Goal: Task Accomplishment & Management: Use online tool/utility

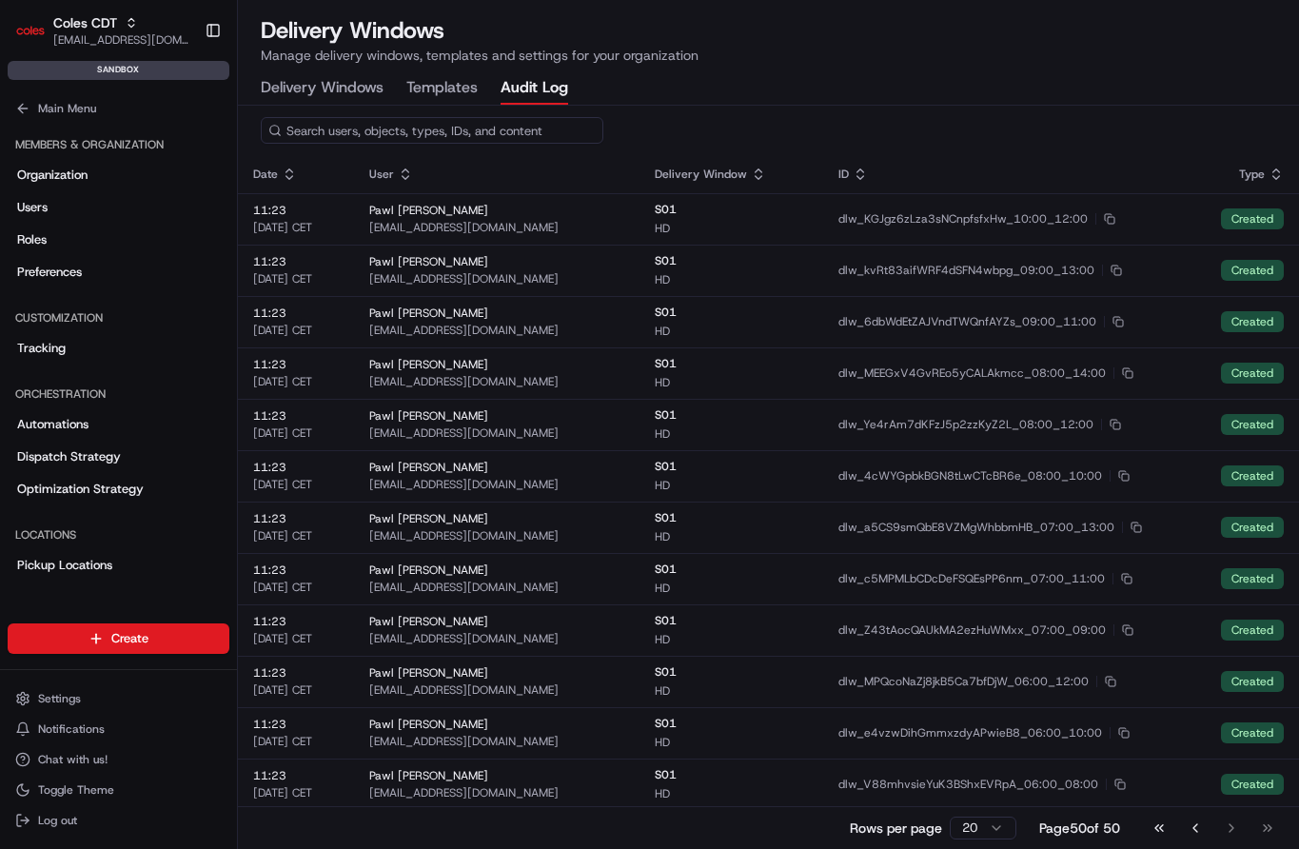
scroll to position [409, 0]
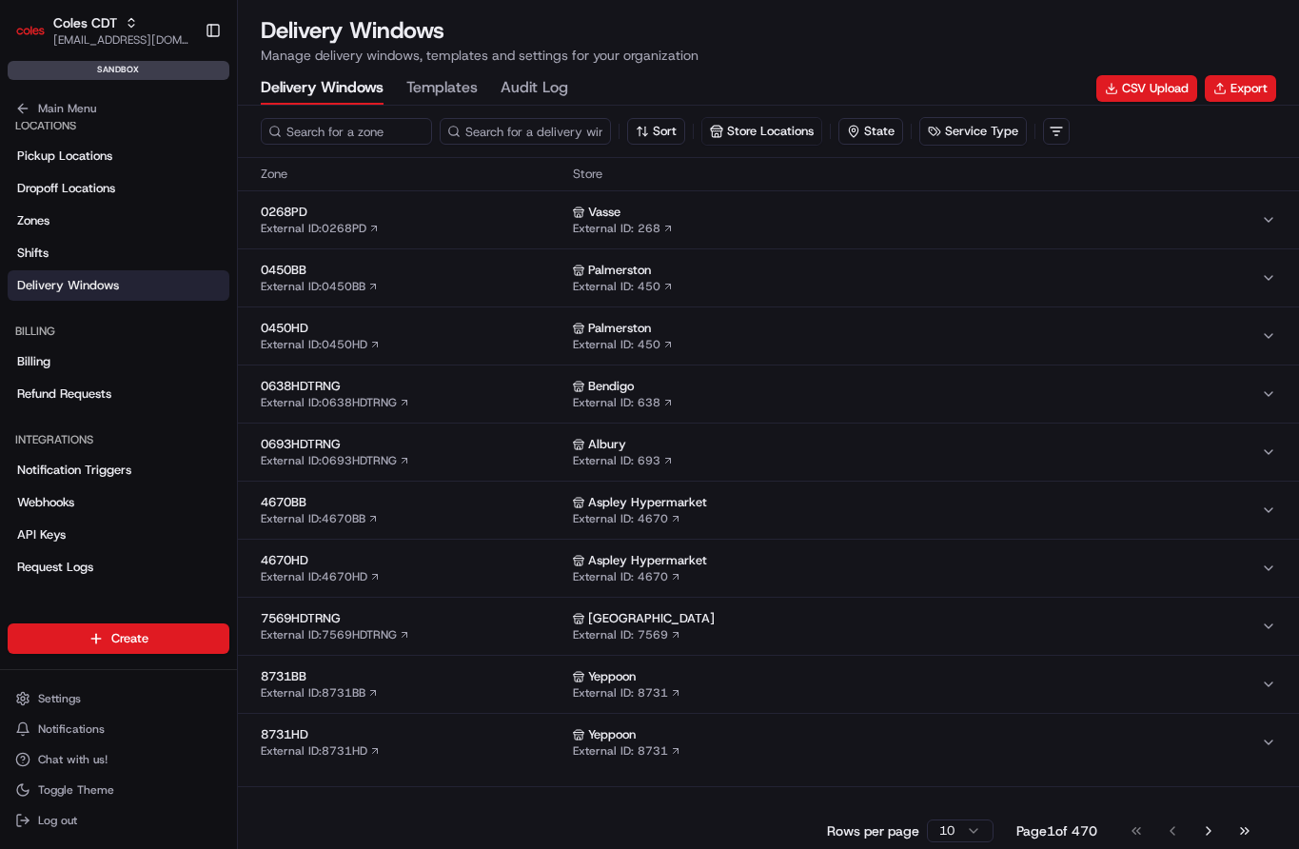
click at [309, 87] on Windows "Delivery Windows" at bounding box center [322, 88] width 123 height 32
click at [1232, 96] on button "Export" at bounding box center [1240, 88] width 71 height 27
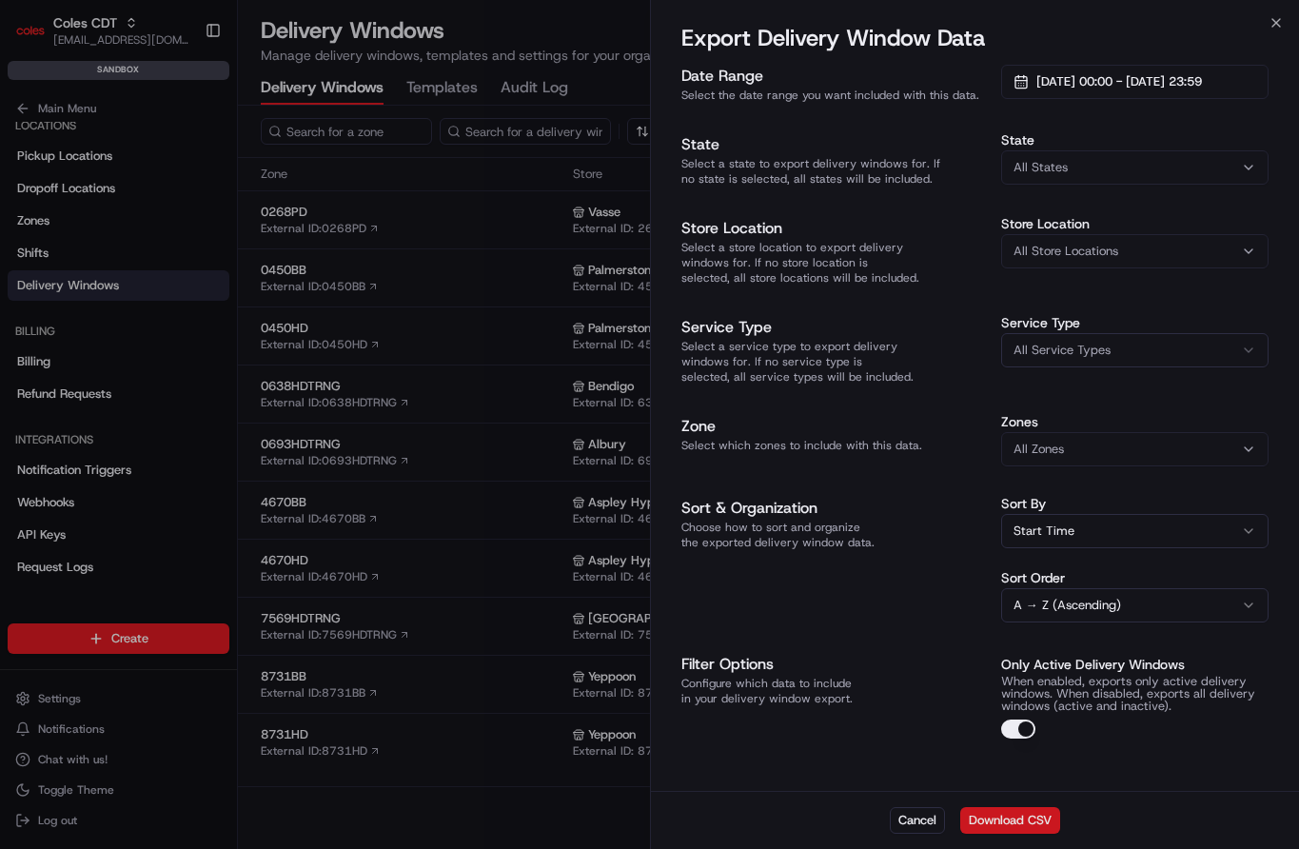
click at [1017, 821] on button "Download CSV" at bounding box center [1010, 820] width 100 height 27
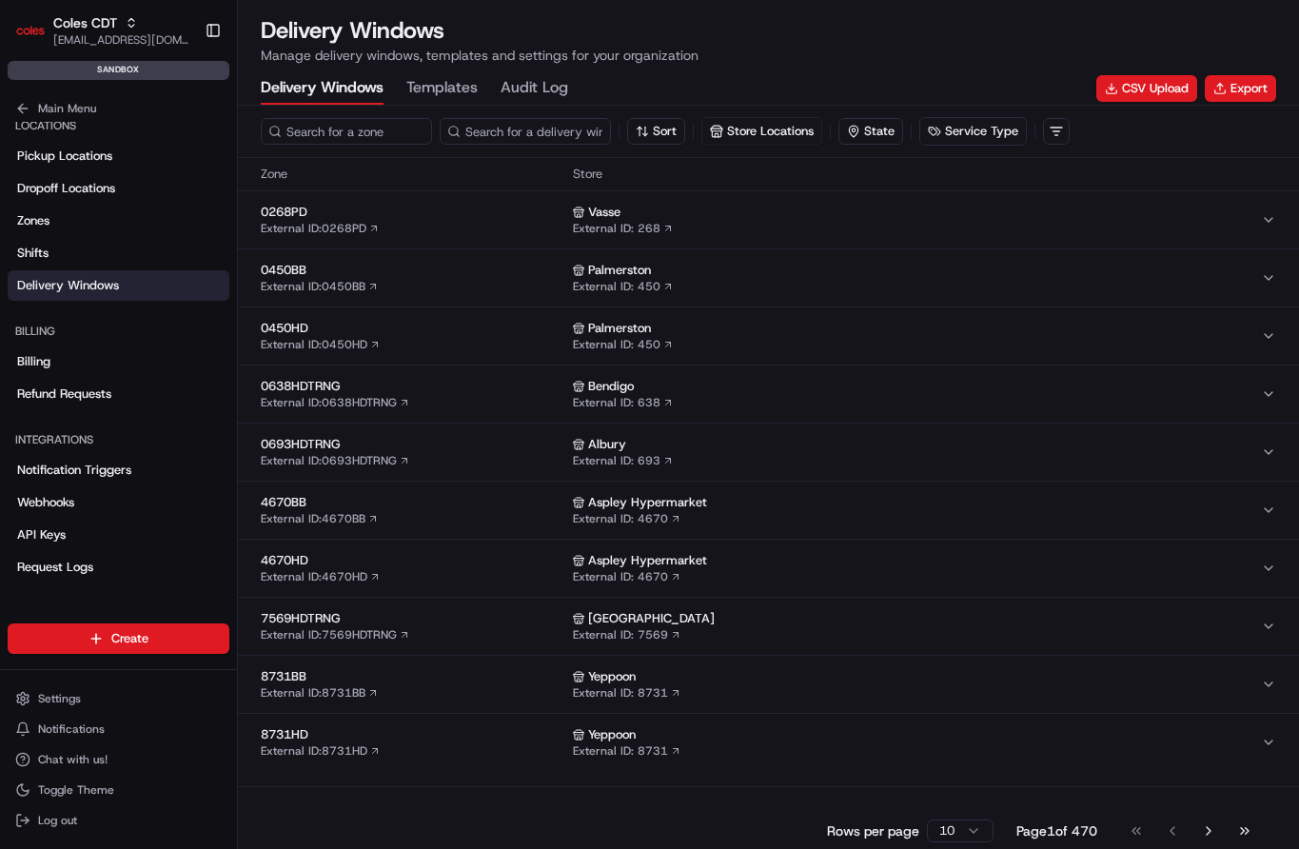
click at [428, 89] on button "Templates" at bounding box center [441, 88] width 71 height 32
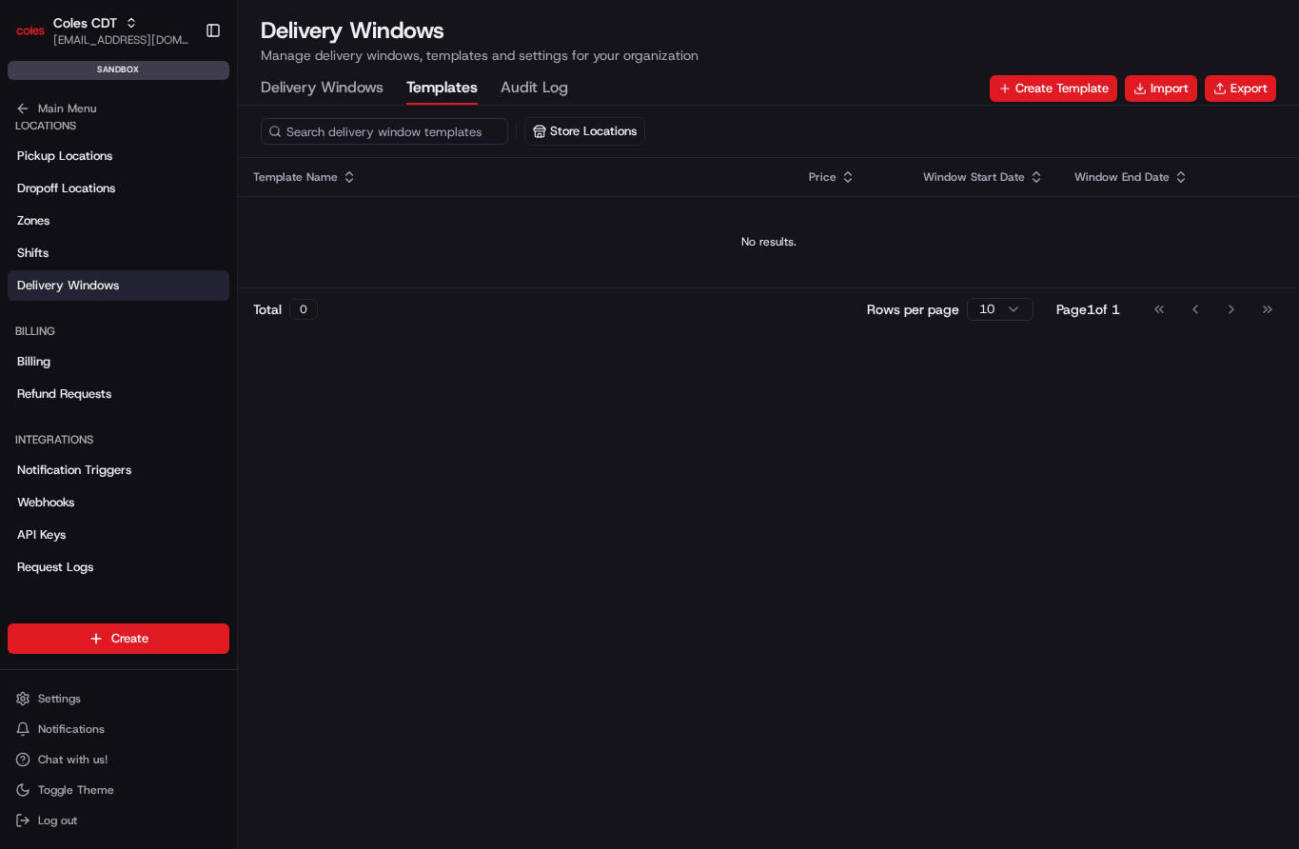
click at [377, 82] on Windows "Delivery Windows" at bounding box center [322, 88] width 123 height 32
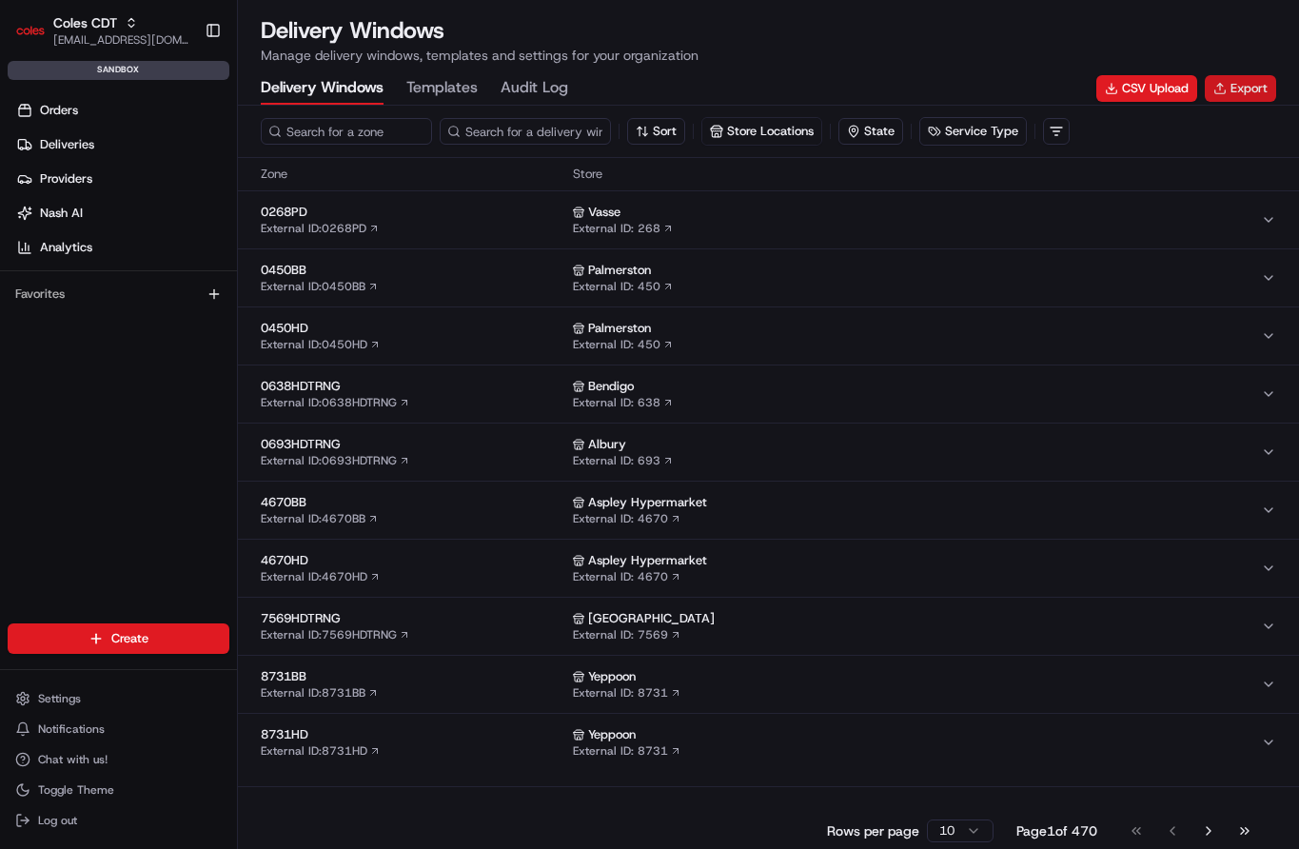
click at [1234, 90] on button "Export" at bounding box center [1240, 88] width 71 height 27
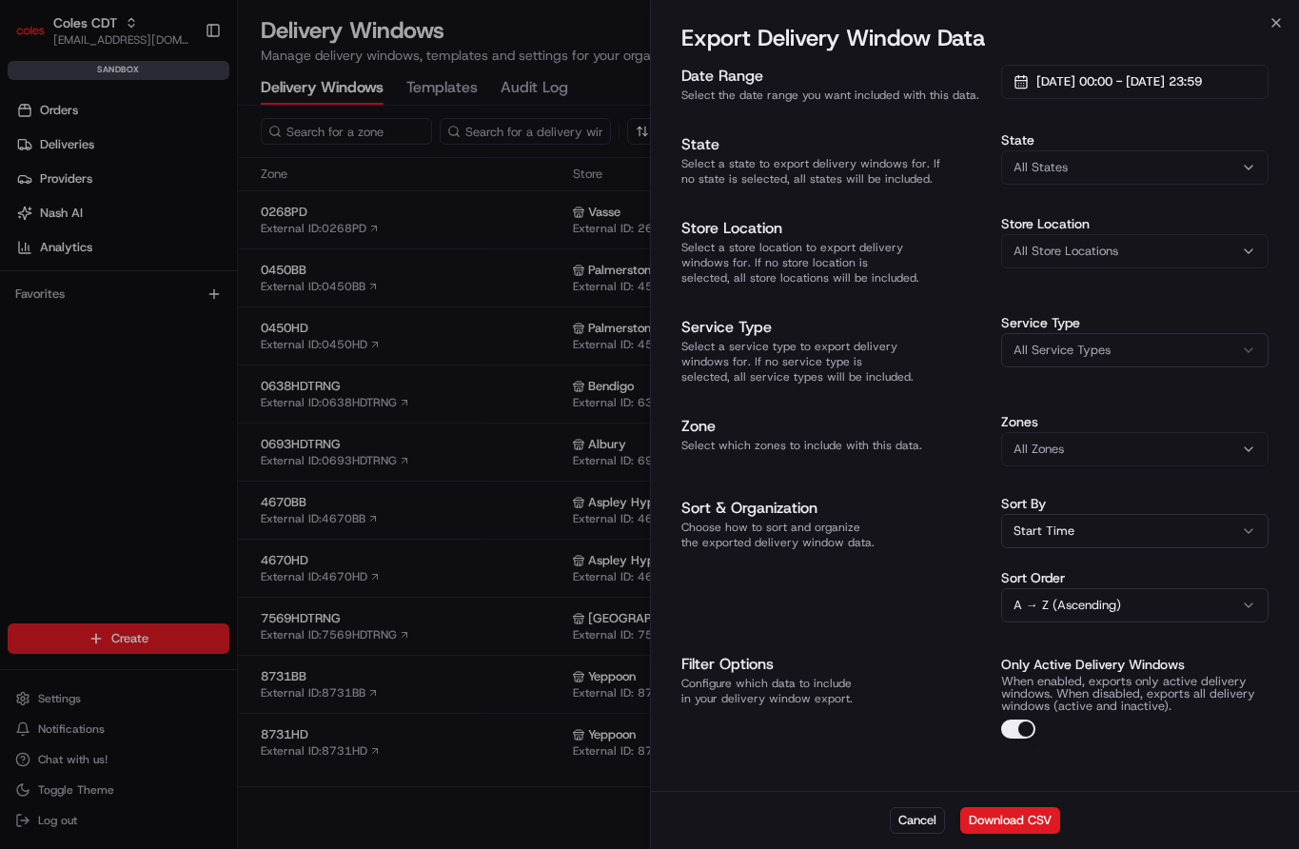
click at [132, 373] on div at bounding box center [649, 424] width 1299 height 849
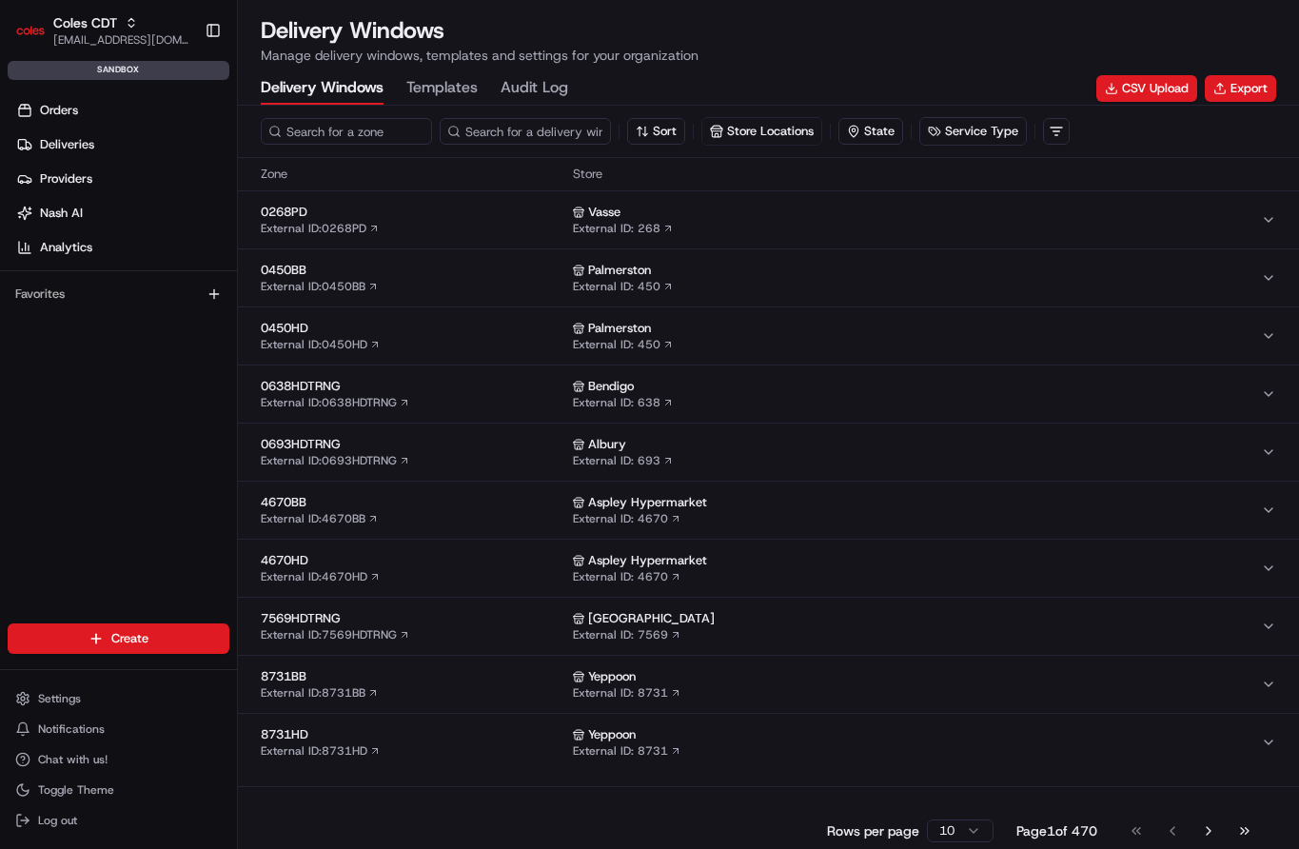
click at [1240, 96] on button "Export" at bounding box center [1240, 88] width 71 height 27
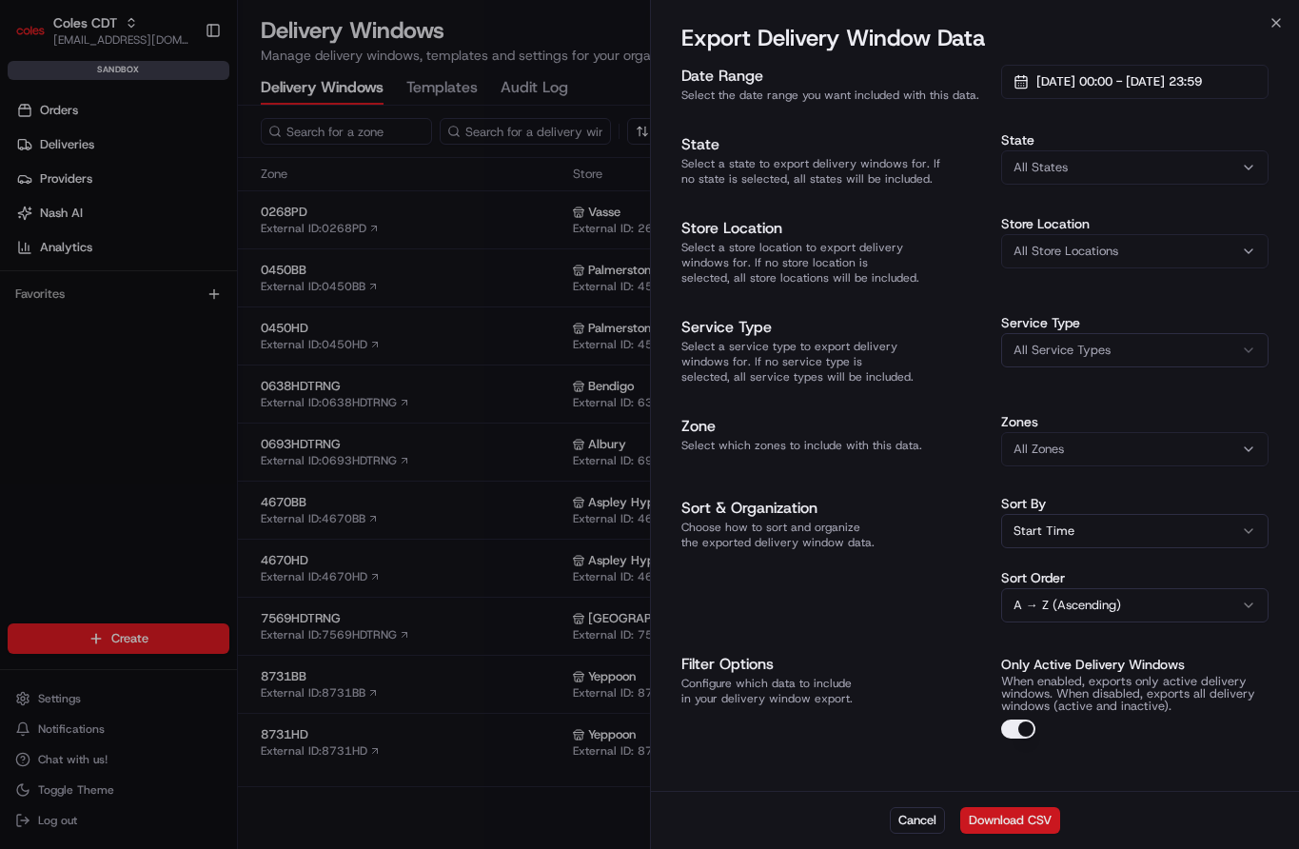
click at [1006, 819] on button "Download CSV" at bounding box center [1010, 820] width 100 height 27
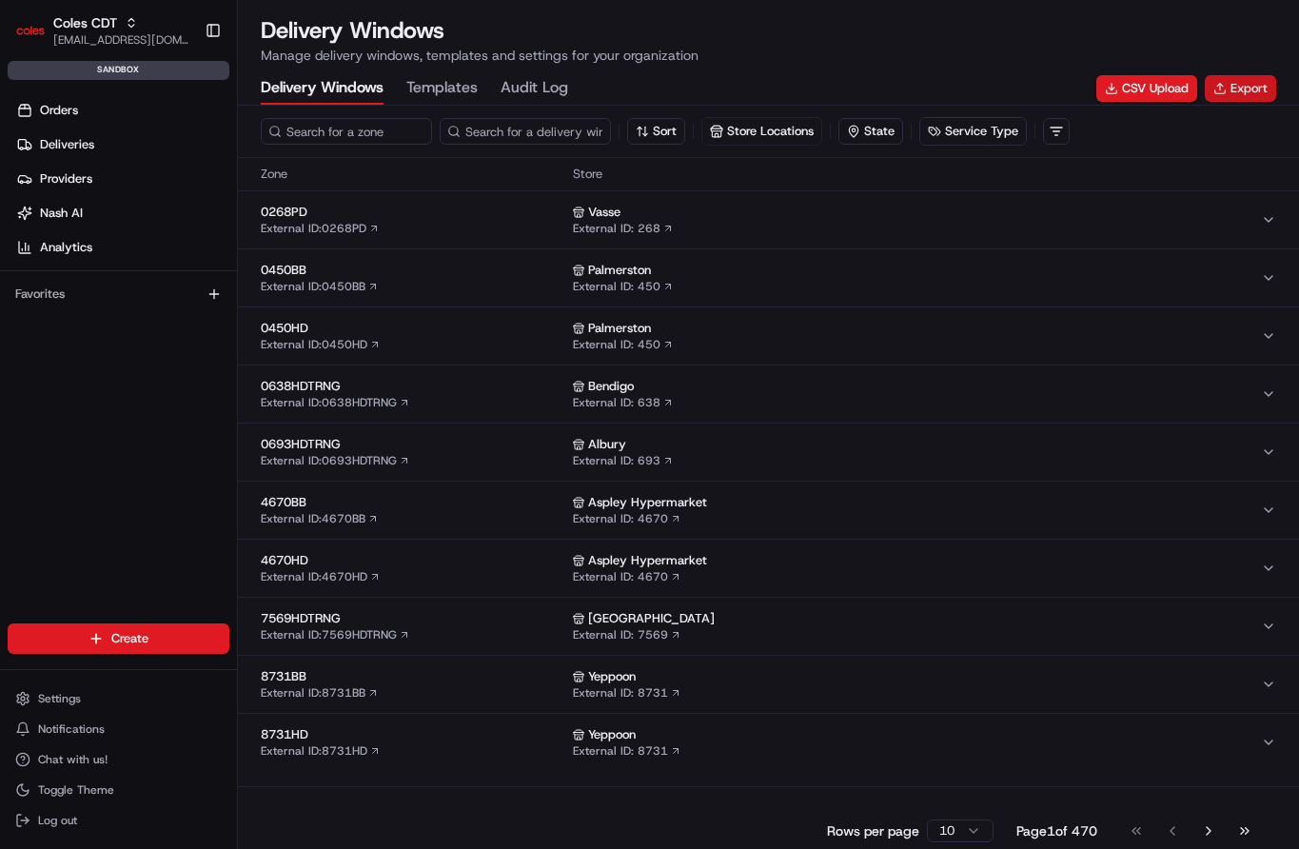
click at [1227, 79] on button "Export" at bounding box center [1240, 88] width 71 height 27
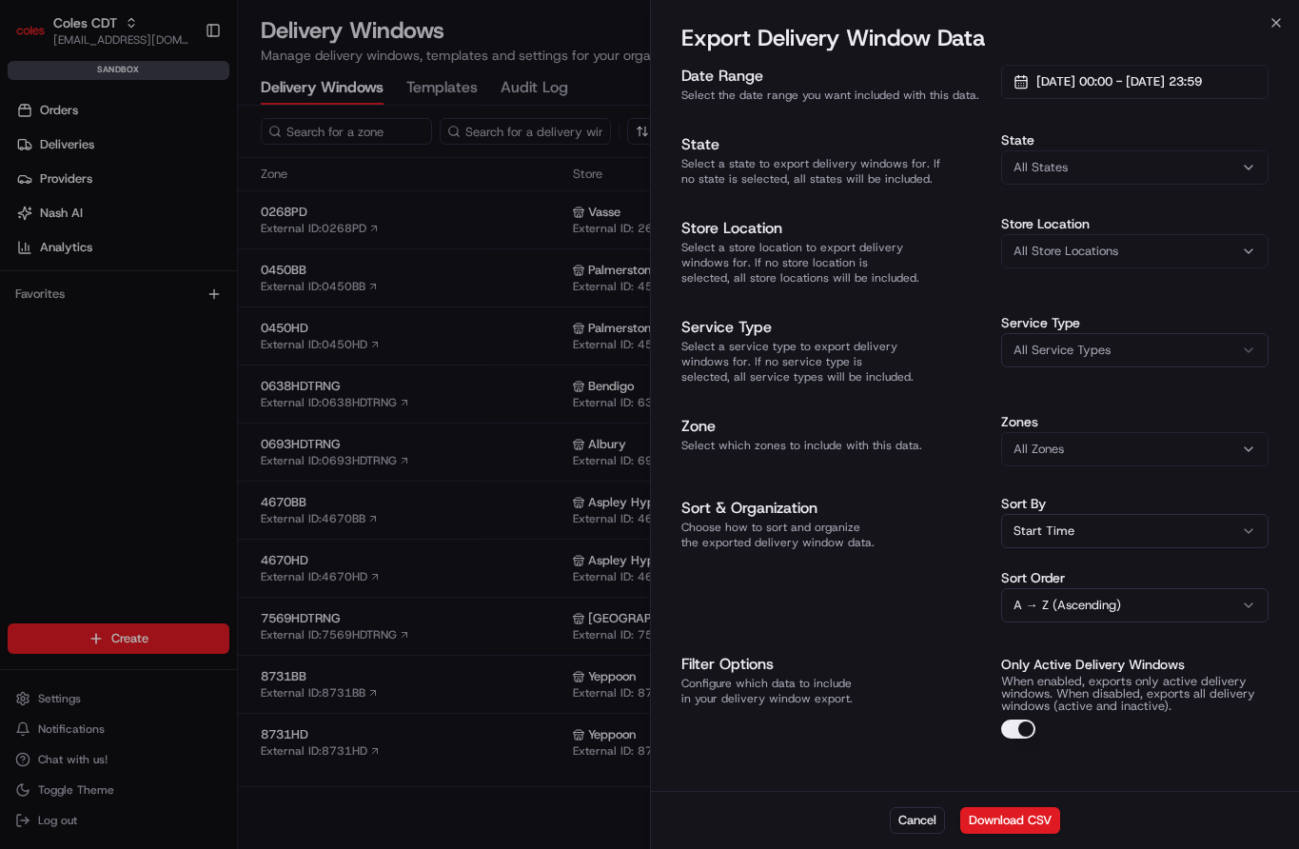
click at [1012, 742] on div "Date Range Select the date range you want included with this data. 01/08/2025 0…" at bounding box center [975, 426] width 649 height 730
click at [1014, 726] on div "Date Range Select the date range you want included with this data. 01/08/2025 0…" at bounding box center [975, 426] width 649 height 730
click at [1016, 720] on button "Only Active Delivery Windows" at bounding box center [1018, 729] width 34 height 19
click at [1006, 826] on button "Download CSV" at bounding box center [1010, 820] width 100 height 27
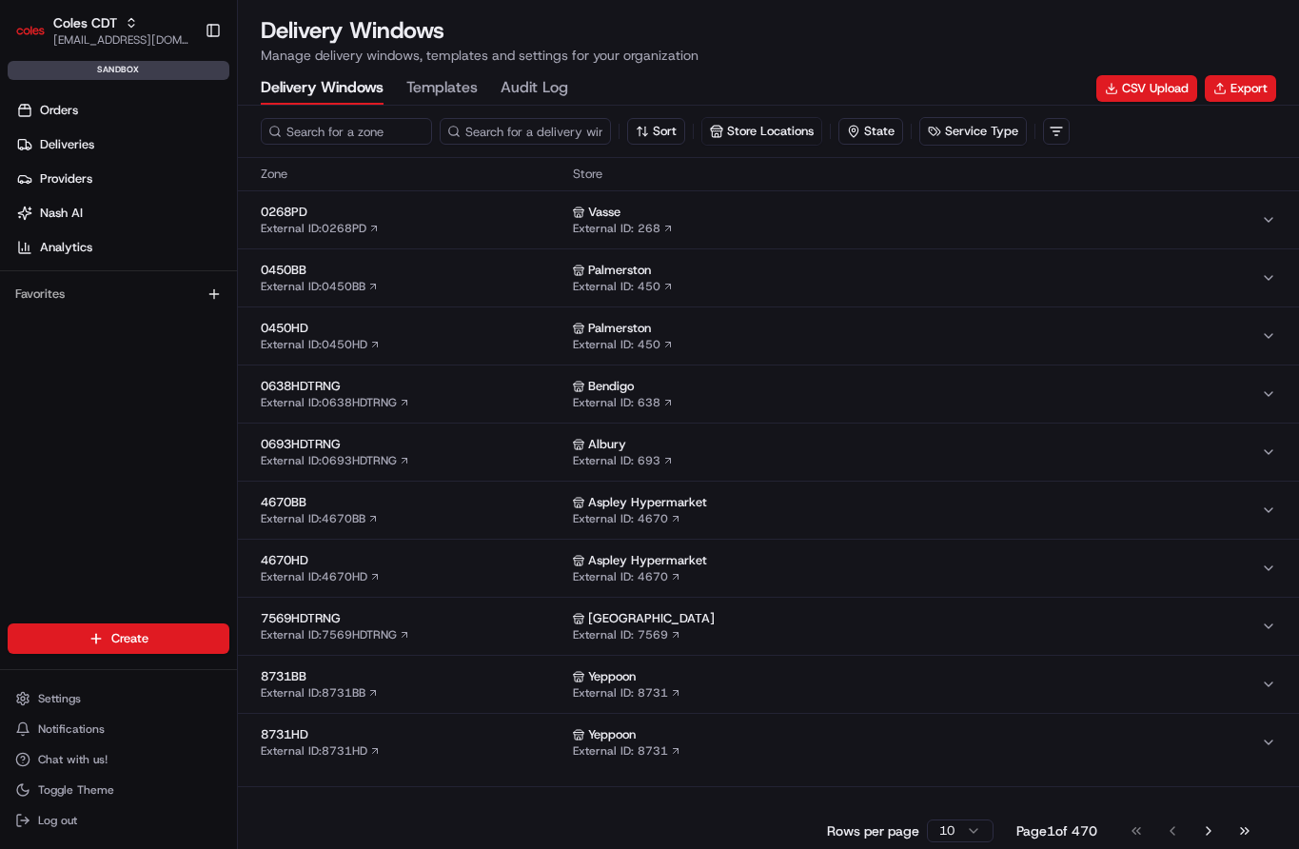
click at [1179, 200] on button "0268PD External ID: 0268PD Vasse External ID: 268" at bounding box center [768, 219] width 1061 height 57
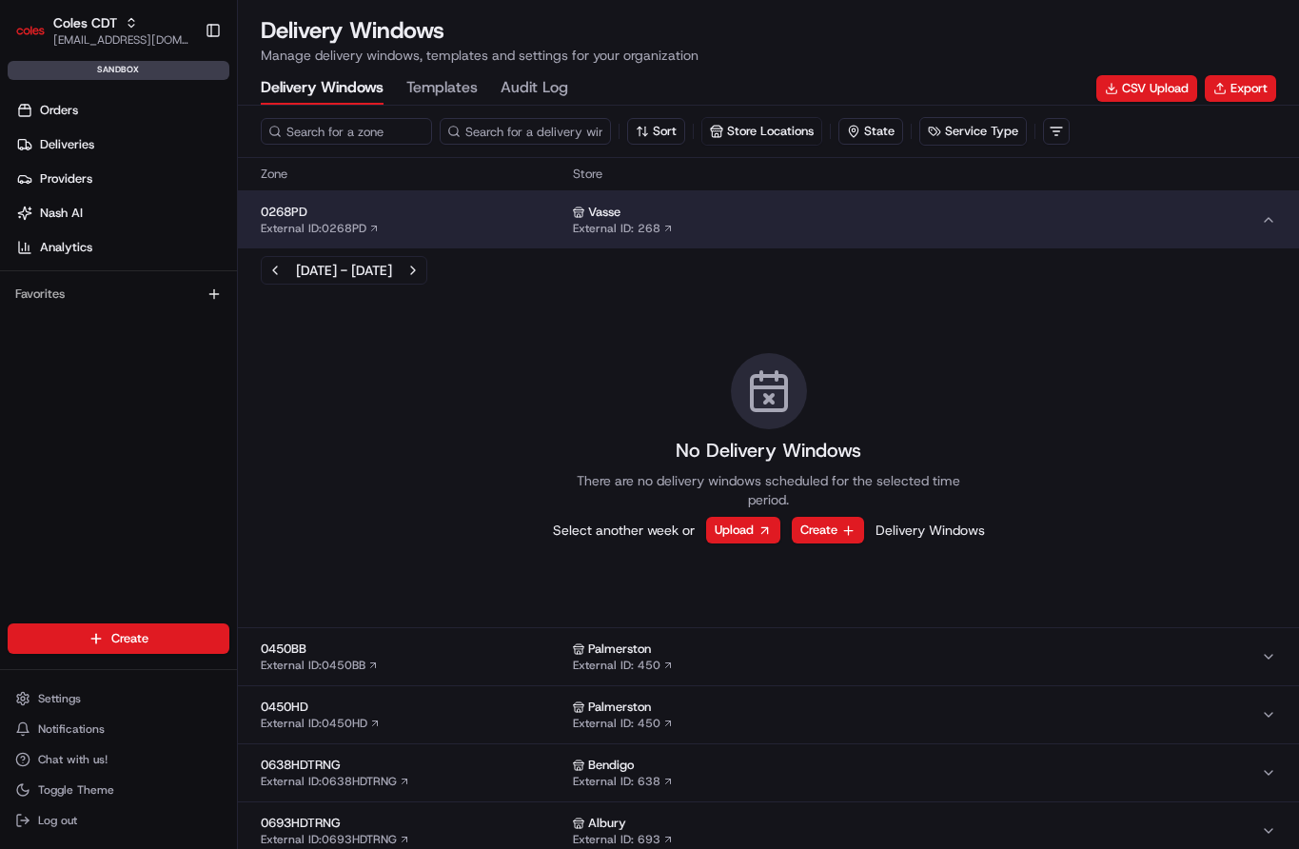
click at [665, 275] on div "Aug 18, 2025 - Aug 24, 2025" at bounding box center [769, 270] width 1016 height 29
click at [692, 228] on div "Vasse External ID: 268" at bounding box center [917, 220] width 688 height 32
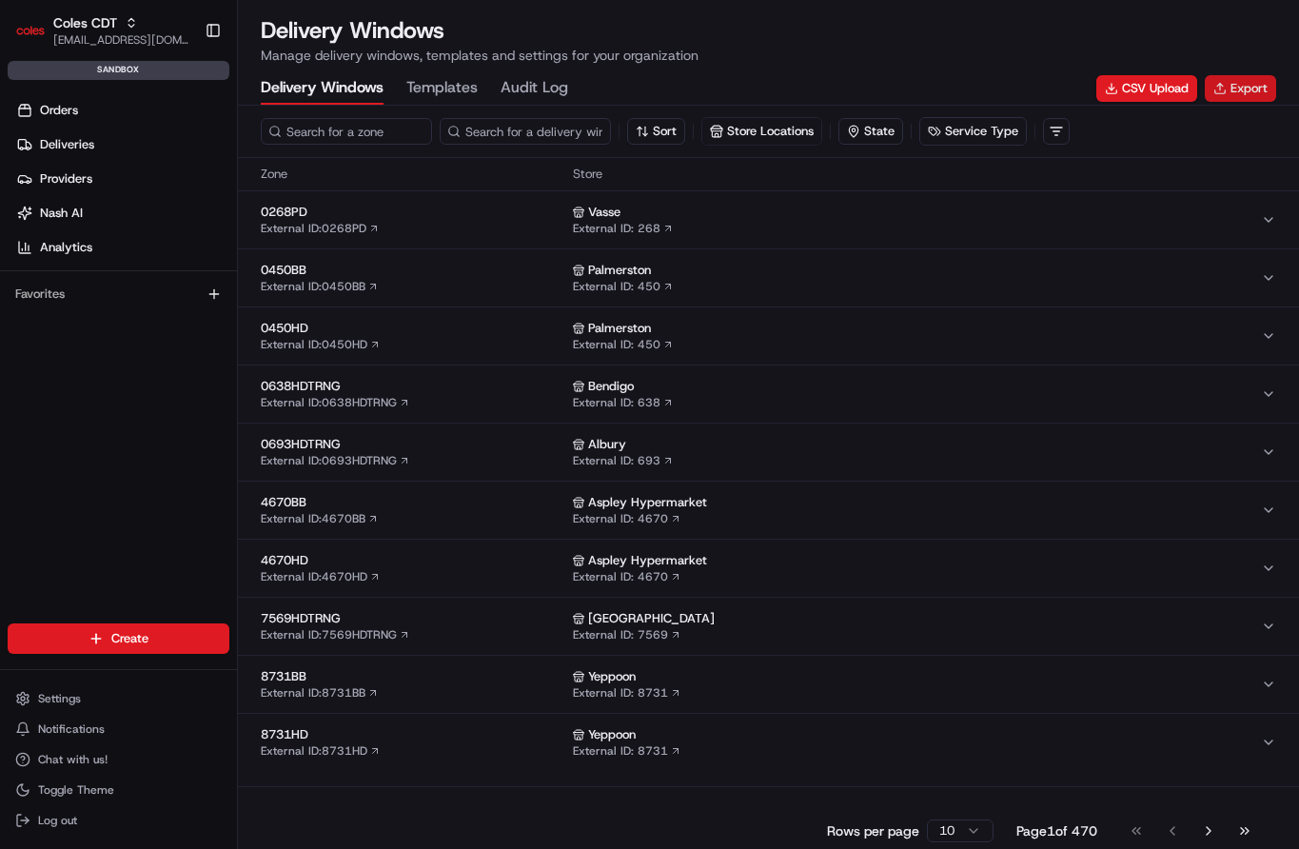
click at [1231, 96] on button "Export" at bounding box center [1240, 88] width 71 height 27
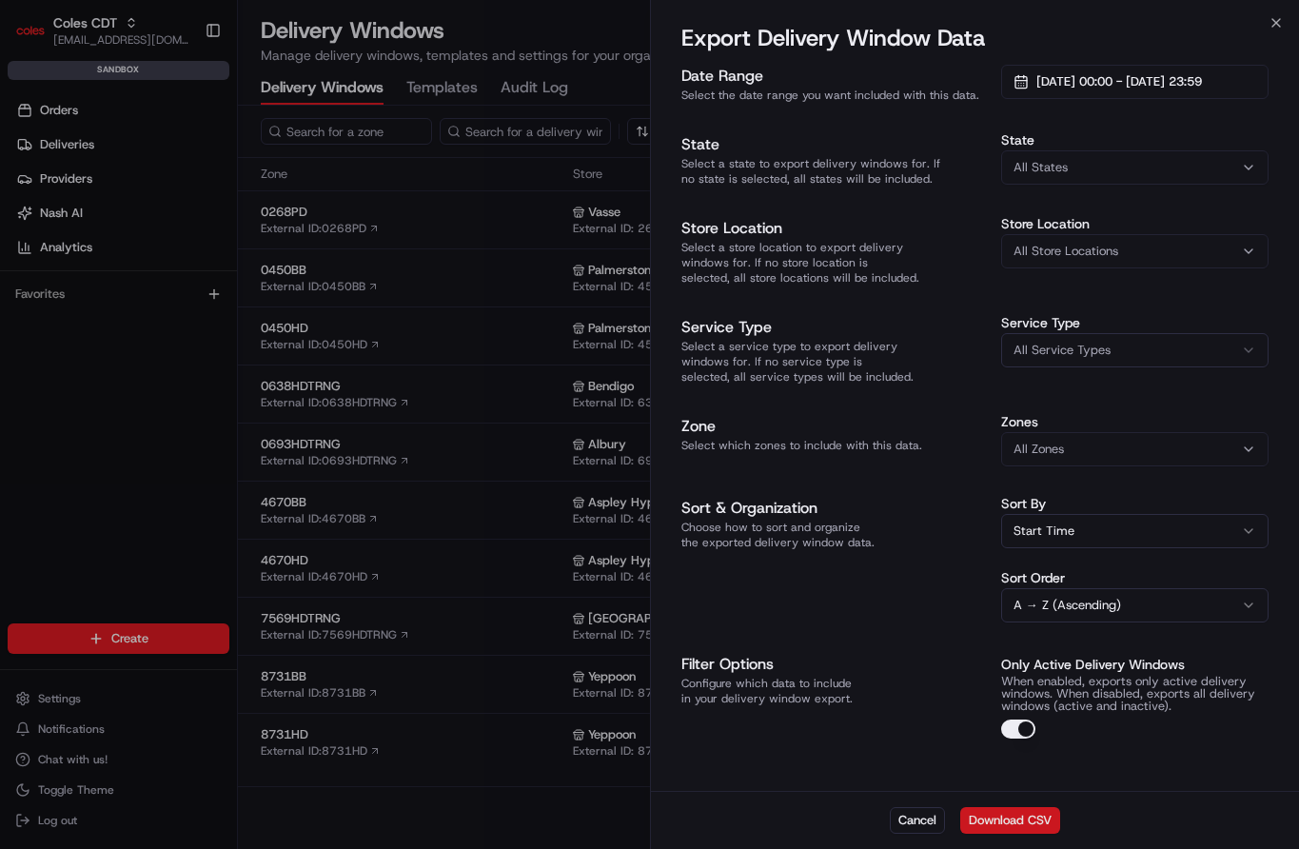
click at [1032, 827] on button "Download CSV" at bounding box center [1010, 820] width 100 height 27
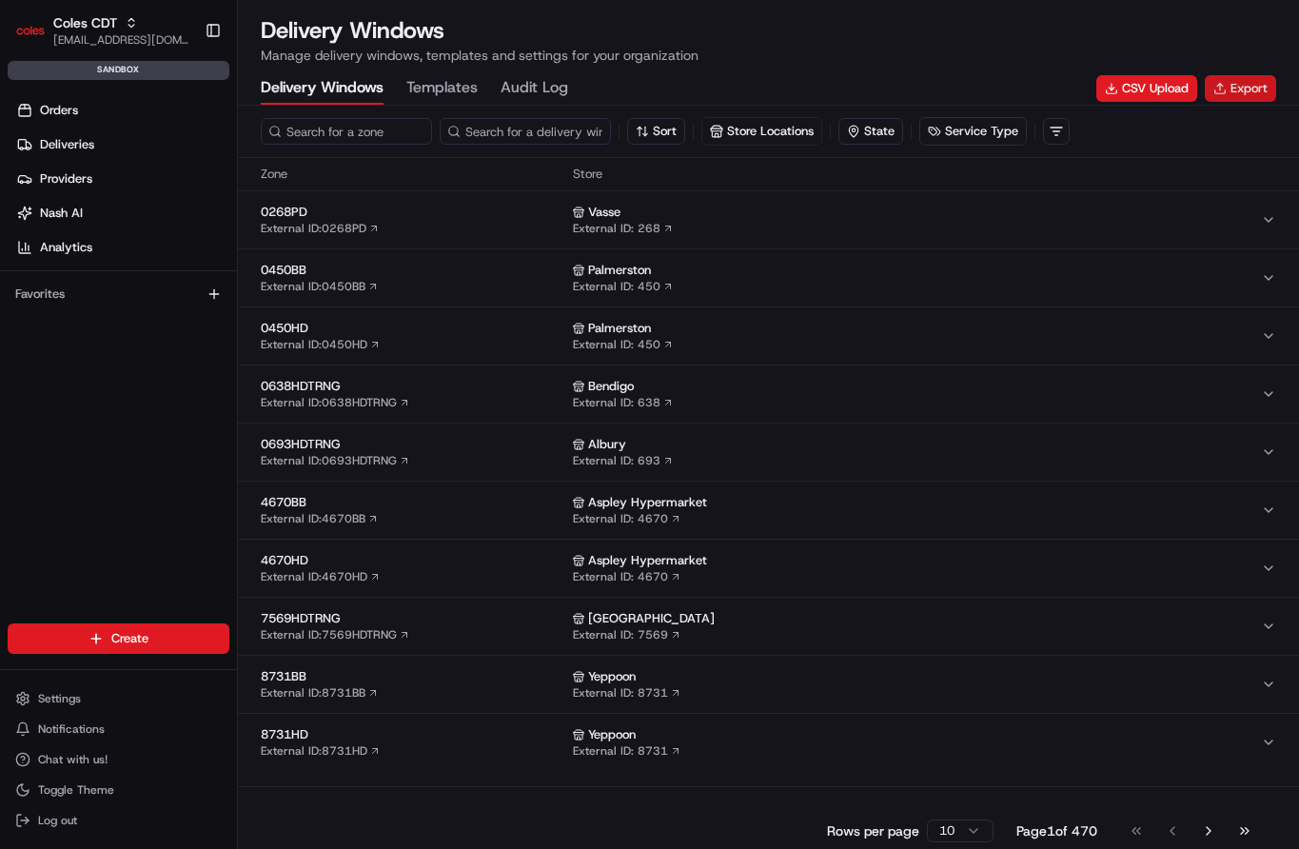
click at [1244, 99] on button "Export" at bounding box center [1240, 88] width 71 height 27
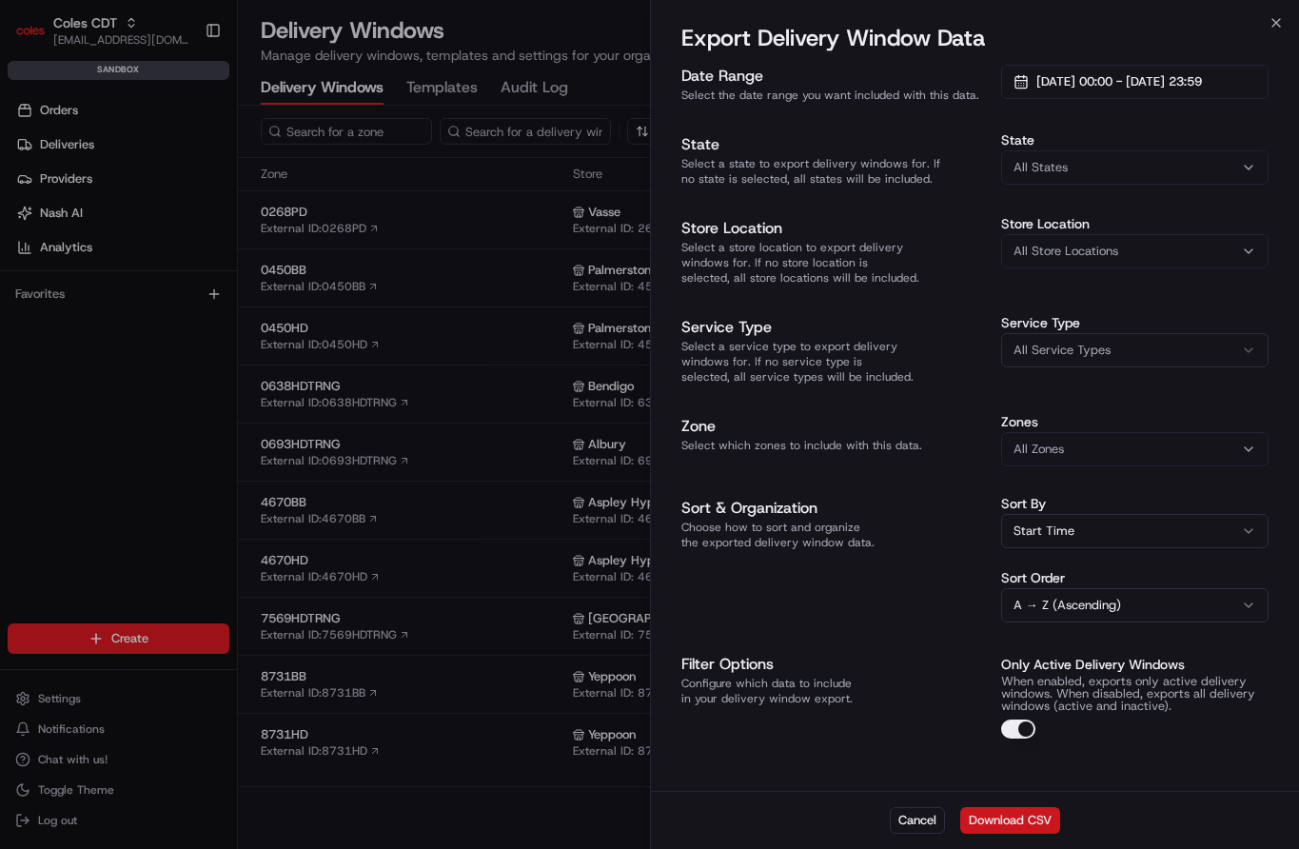
click at [1034, 826] on button "Download CSV" at bounding box center [1010, 820] width 100 height 27
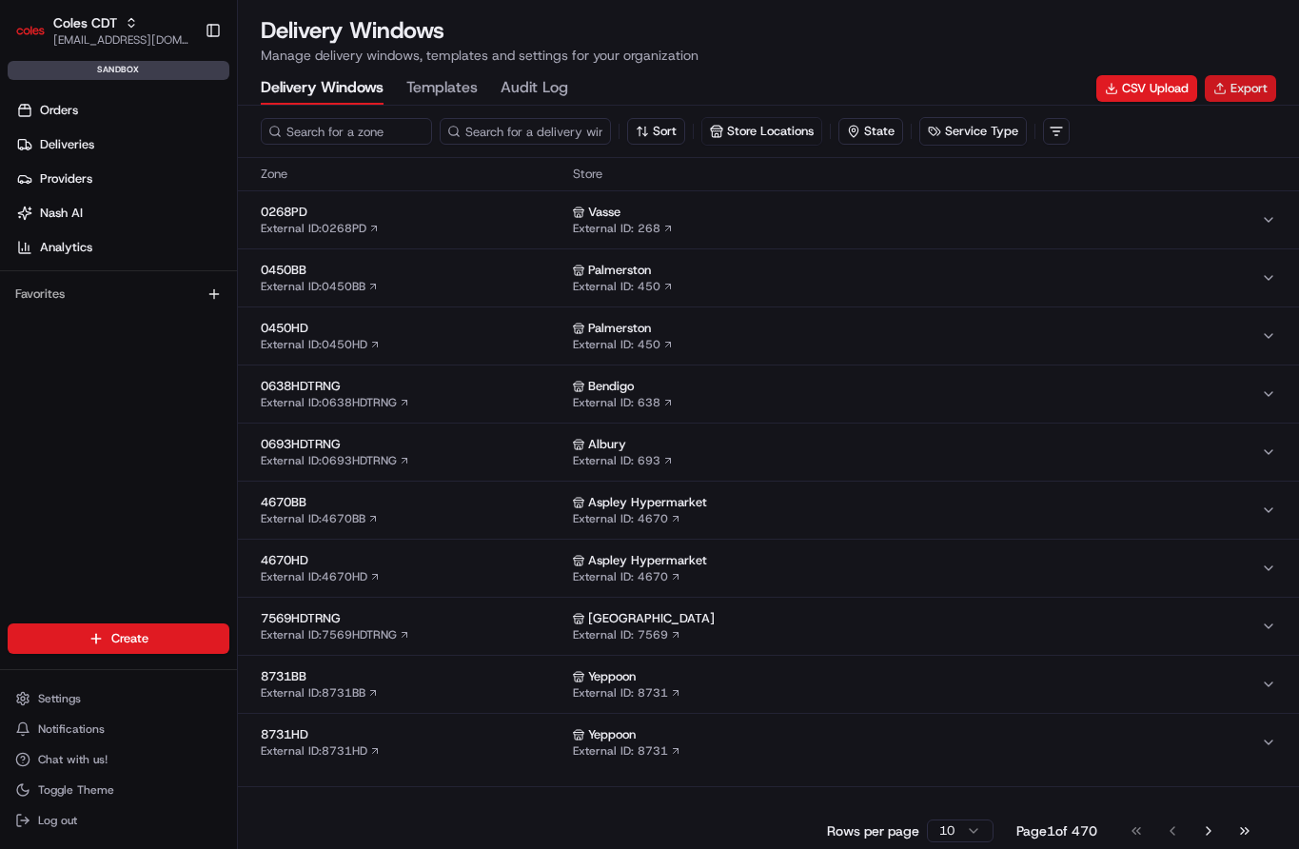
click at [1247, 91] on button "Export" at bounding box center [1240, 88] width 71 height 27
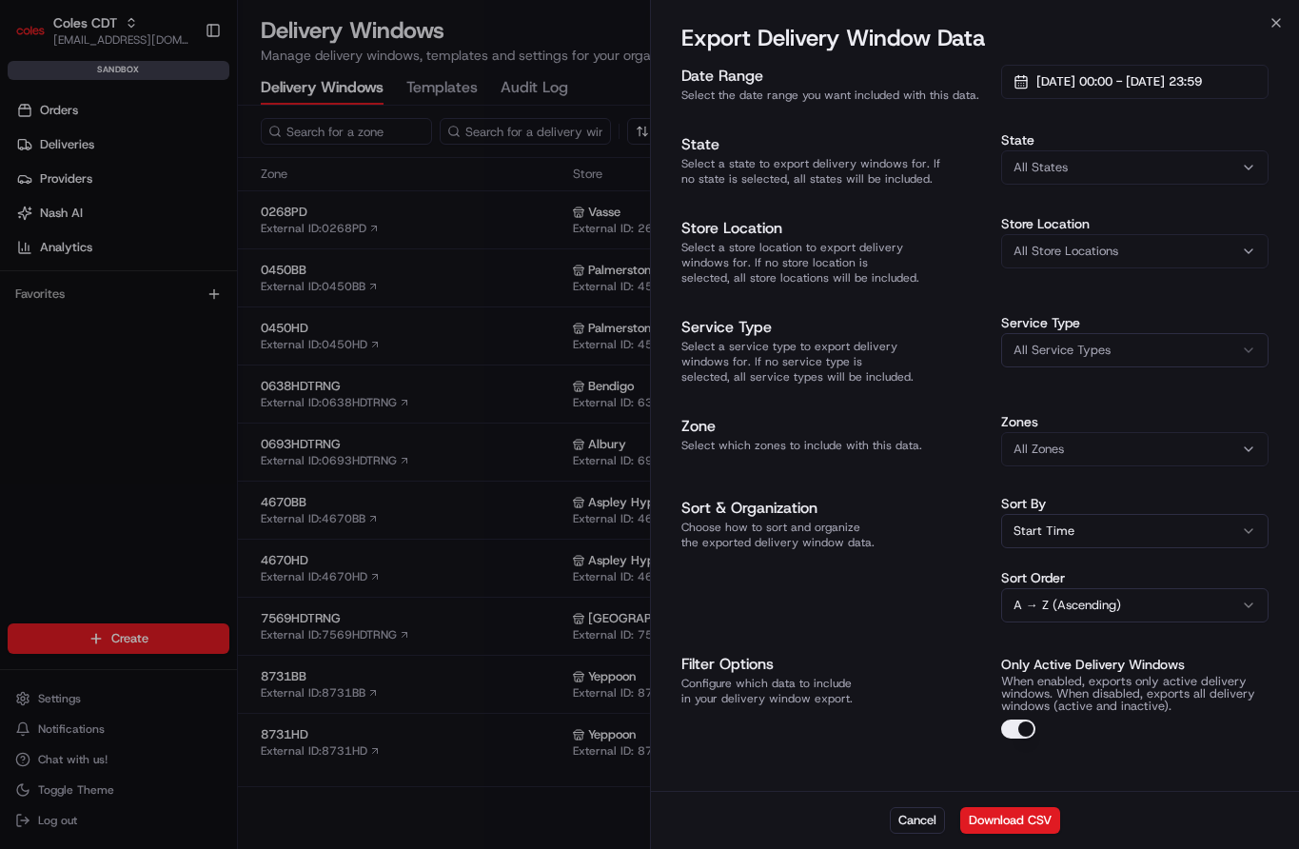
click at [1035, 708] on div "Only Active Delivery Windows When enabled, exports only active delivery windows…" at bounding box center [1135, 696] width 268 height 86
click at [1024, 720] on button "Only Active Delivery Windows" at bounding box center [1018, 729] width 34 height 19
click at [1022, 826] on button "Download CSV" at bounding box center [1010, 820] width 100 height 27
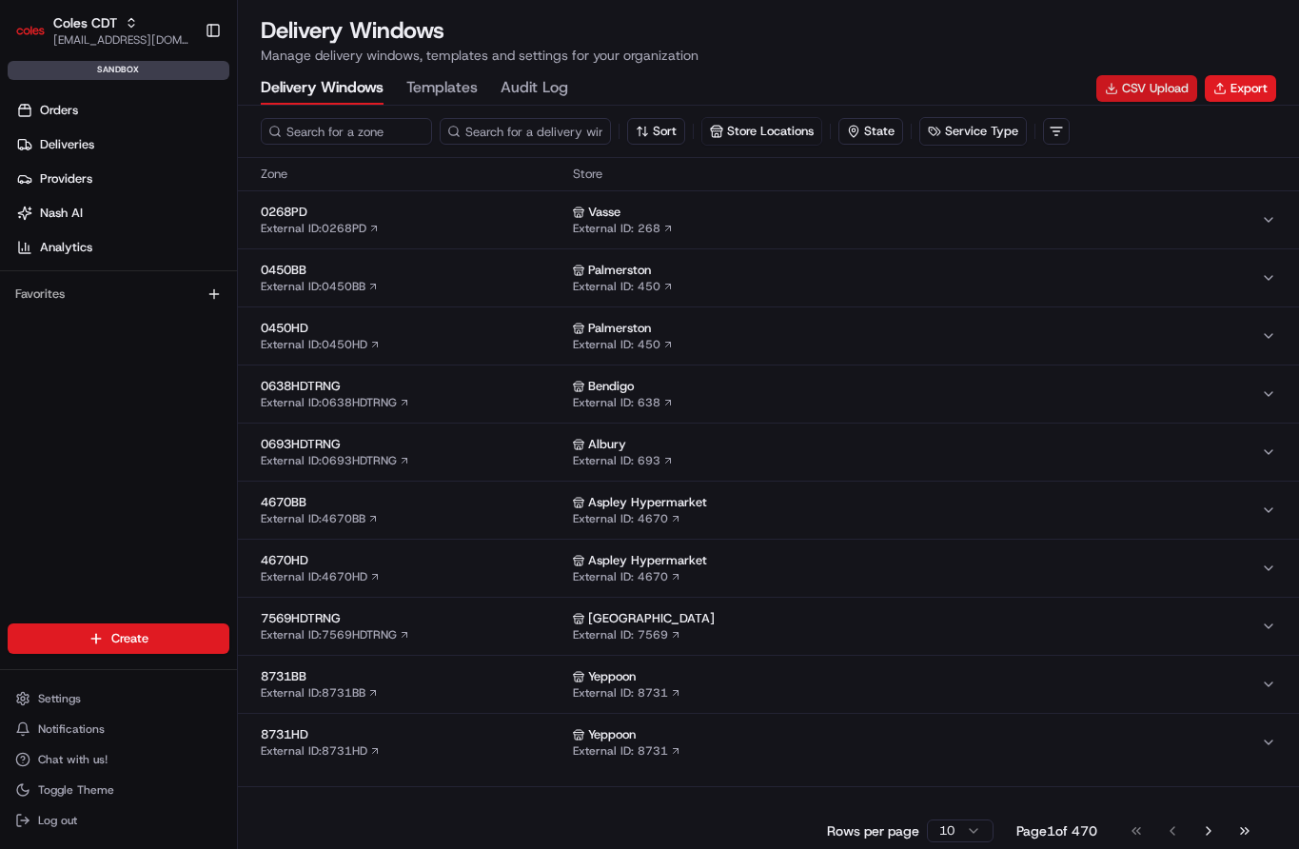
click at [1138, 89] on button "CSV Upload" at bounding box center [1146, 88] width 101 height 27
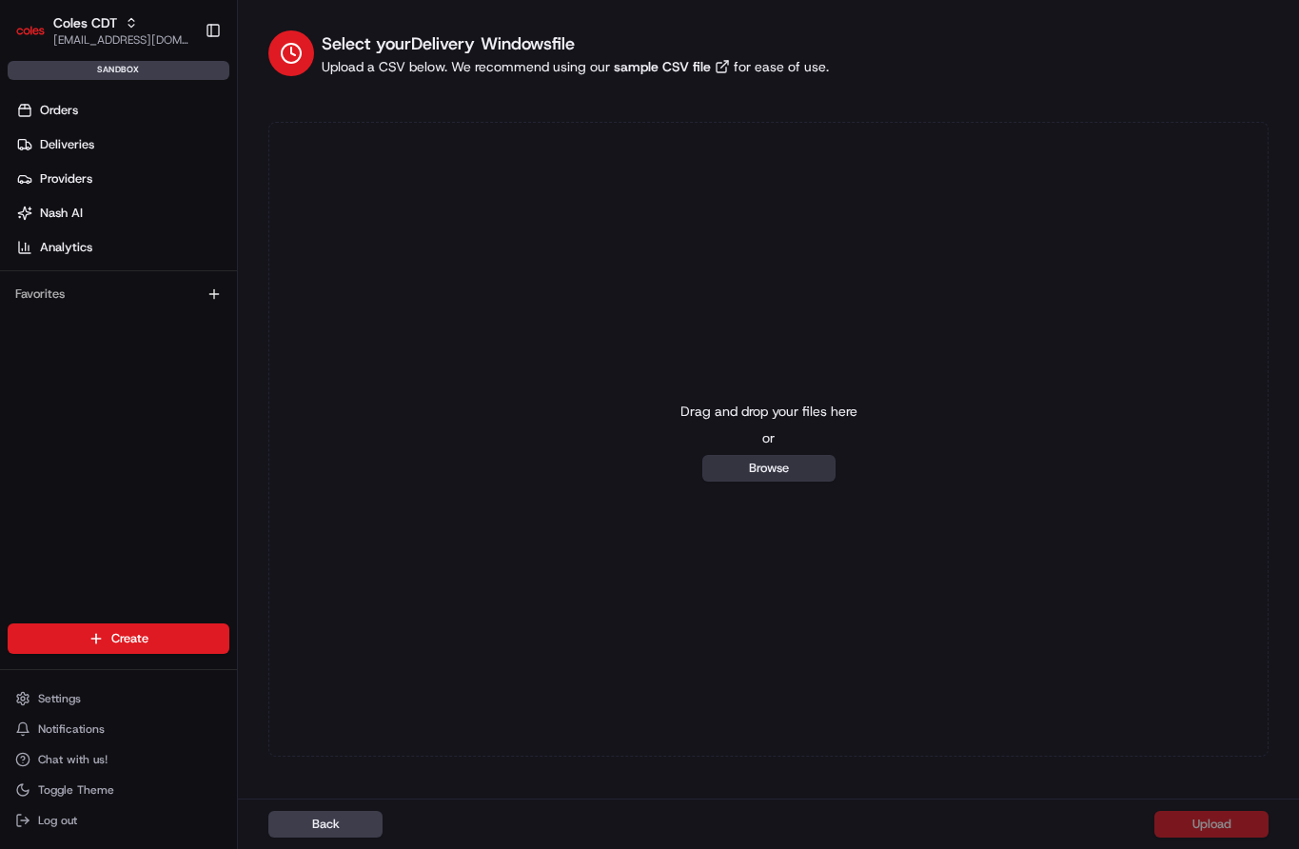
click at [794, 463] on button "Browse" at bounding box center [768, 468] width 133 height 27
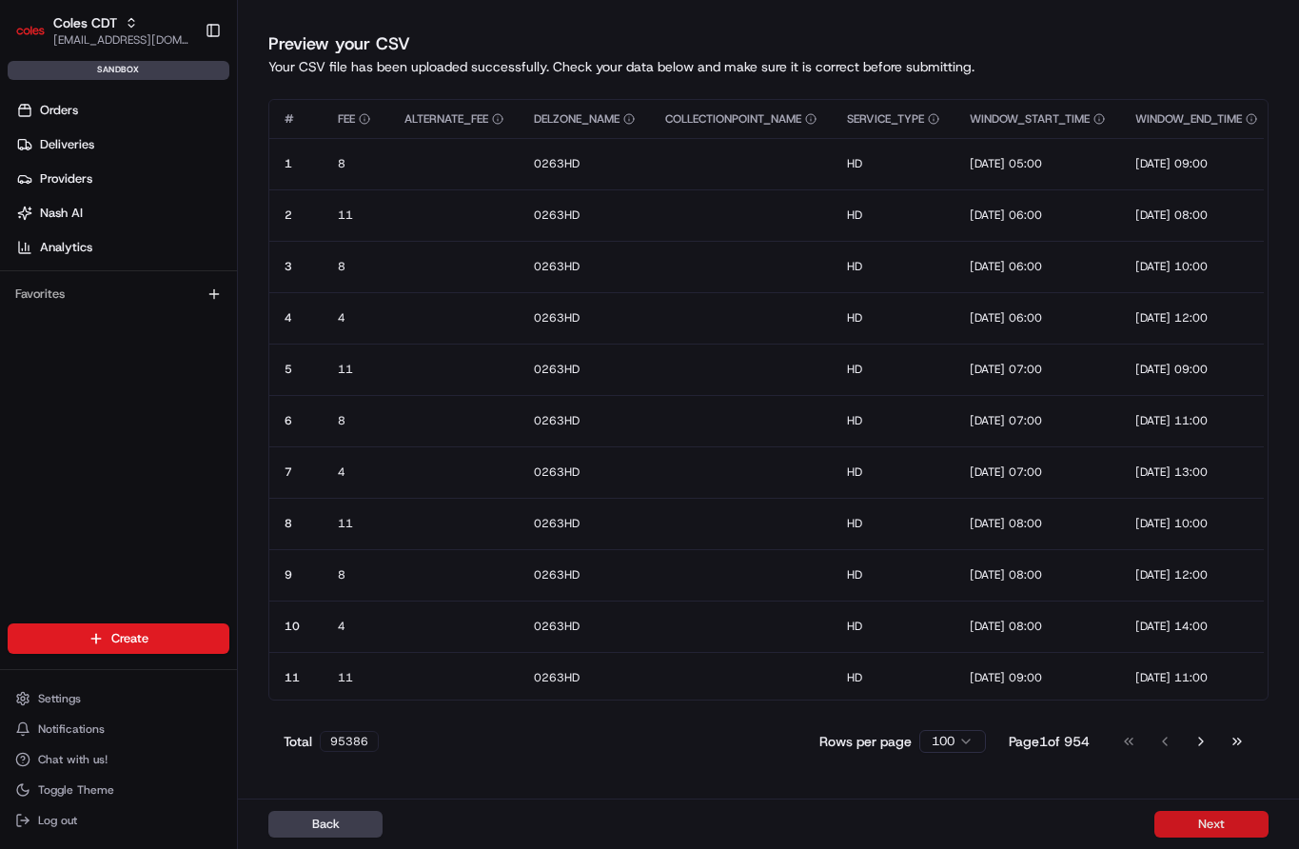
click at [1223, 820] on button "Next" at bounding box center [1212, 824] width 114 height 27
